Goal: Information Seeking & Learning: Get advice/opinions

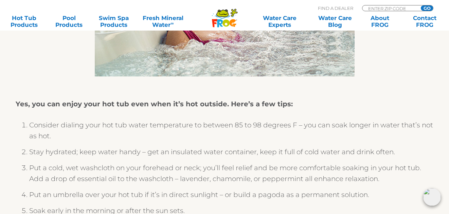
scroll to position [238, 0]
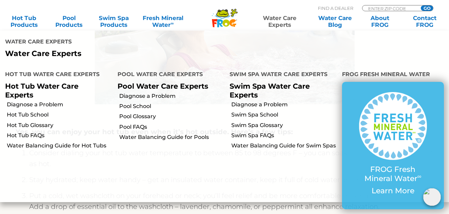
click at [283, 18] on link "Water Care Experts" at bounding box center [279, 22] width 57 height 14
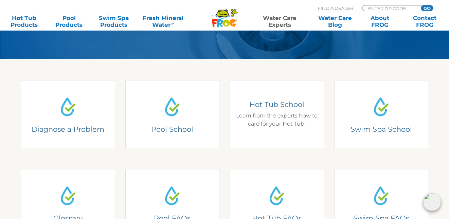
scroll to position [170, 0]
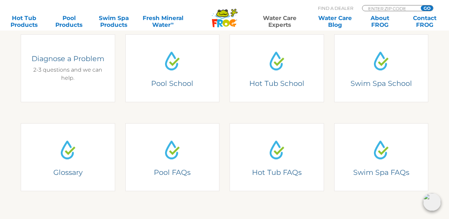
click at [52, 74] on div "Diagnose a Problem 2-3 questions and we can help." at bounding box center [68, 68] width 75 height 28
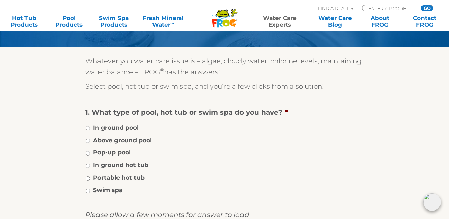
scroll to position [170, 0]
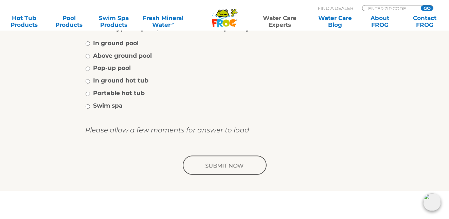
click at [109, 91] on label "Portable hot tub" at bounding box center [119, 93] width 52 height 9
click at [90, 92] on input "Portable hot tub" at bounding box center [88, 94] width 4 height 4
radio input "true"
click at [109, 91] on label "Portable hot tub" at bounding box center [119, 93] width 52 height 9
click at [90, 92] on input "Portable hot tub" at bounding box center [88, 94] width 4 height 4
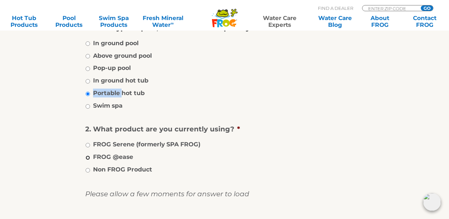
click at [87, 157] on input "FROG @ease" at bounding box center [88, 157] width 4 height 4
radio input "true"
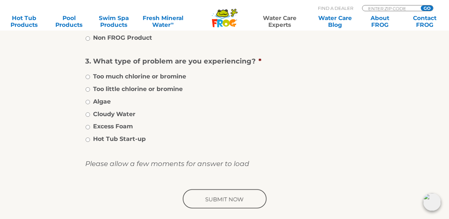
scroll to position [306, 0]
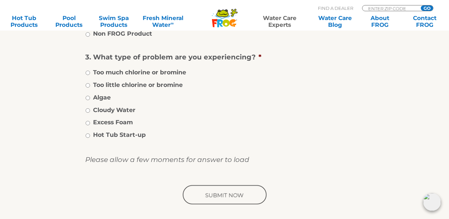
click at [96, 110] on label "Cloudy Water" at bounding box center [114, 110] width 42 height 9
click at [90, 110] on input "Cloudy Water" at bounding box center [88, 110] width 4 height 4
radio input "true"
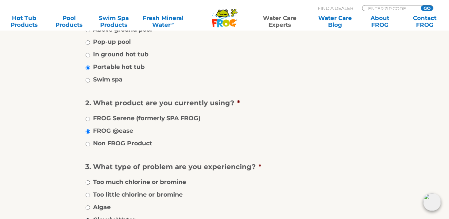
scroll to position [68, 0]
